Goal: Transaction & Acquisition: Subscribe to service/newsletter

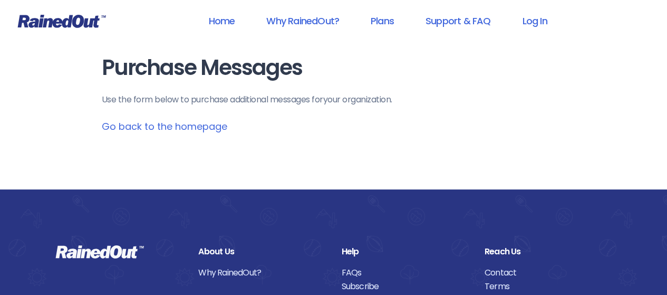
click at [189, 128] on link "Go back to the homepage" at bounding box center [164, 126] width 125 height 13
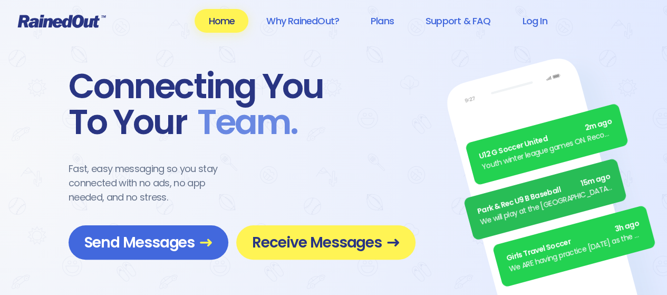
scroll to position [53, 0]
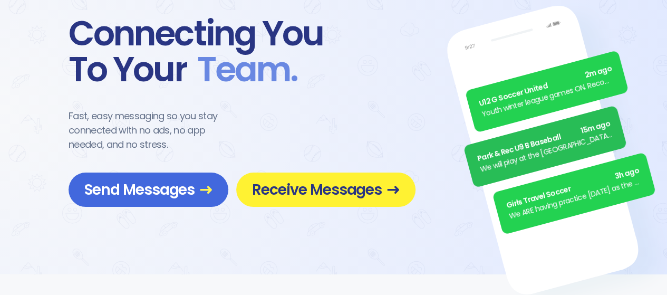
click at [323, 193] on span "Receive Messages" at bounding box center [326, 189] width 148 height 18
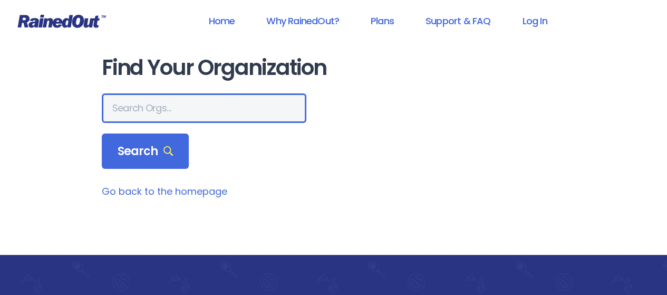
click at [189, 109] on input "text" at bounding box center [204, 108] width 205 height 30
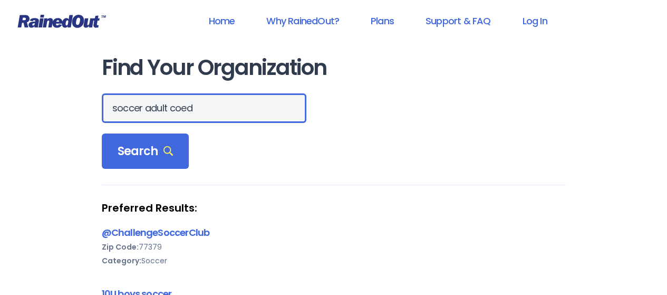
type input "soccer adult coed"
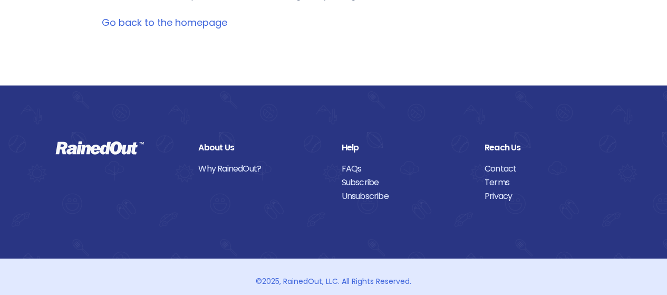
scroll to position [113, 0]
